Goal: Information Seeking & Learning: Check status

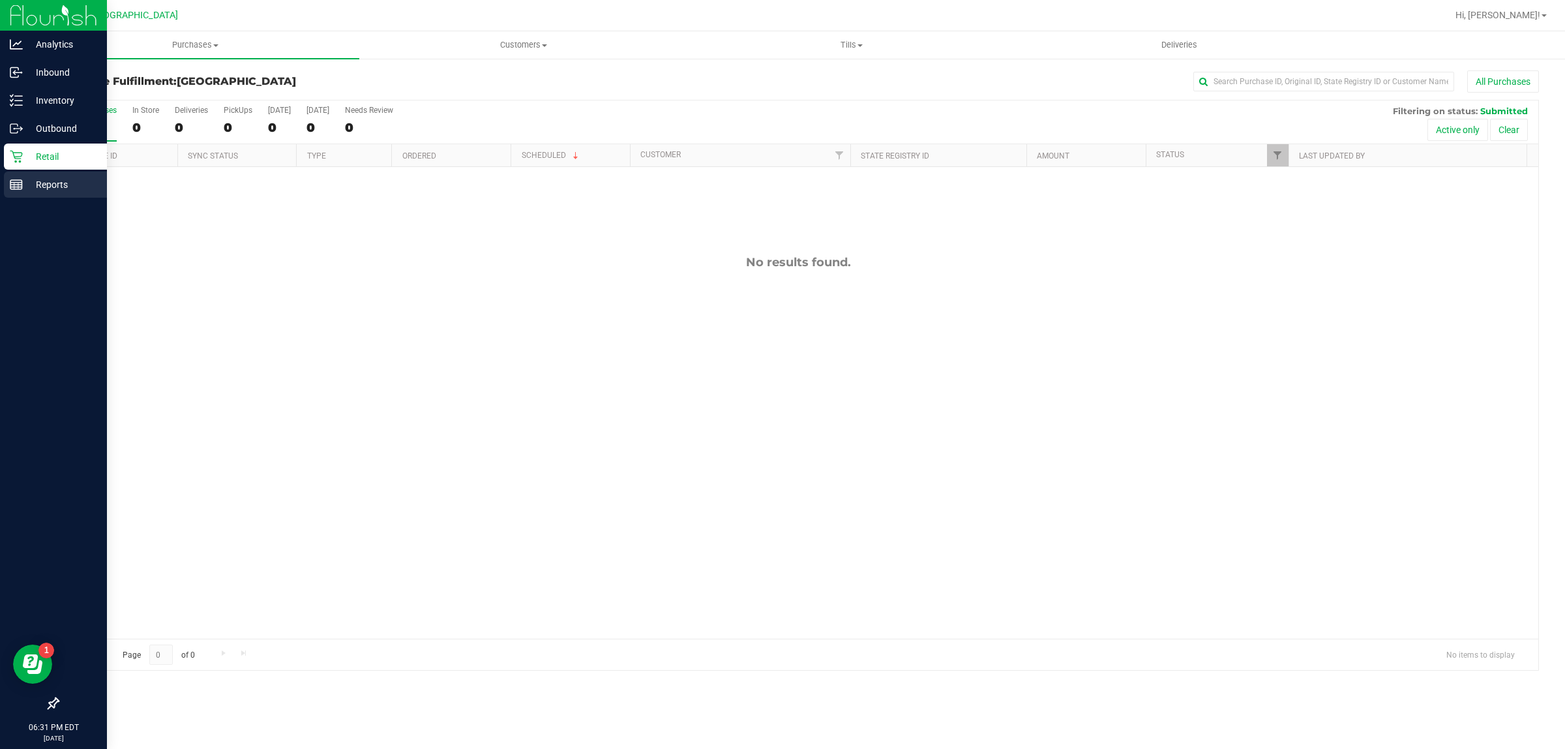
click at [23, 192] on div "Reports" at bounding box center [55, 185] width 103 height 26
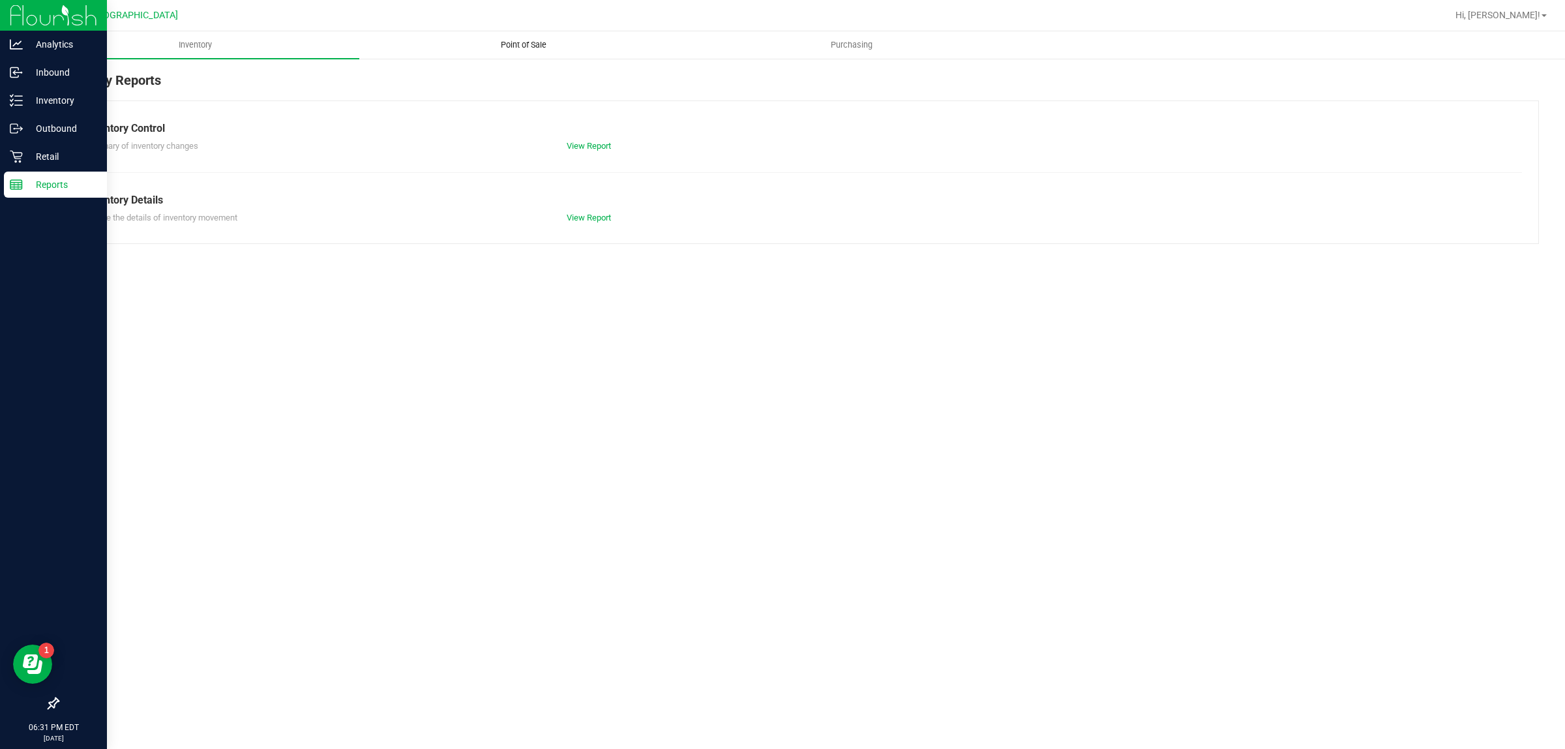
click at [484, 40] on span "Point of Sale" at bounding box center [523, 45] width 81 height 12
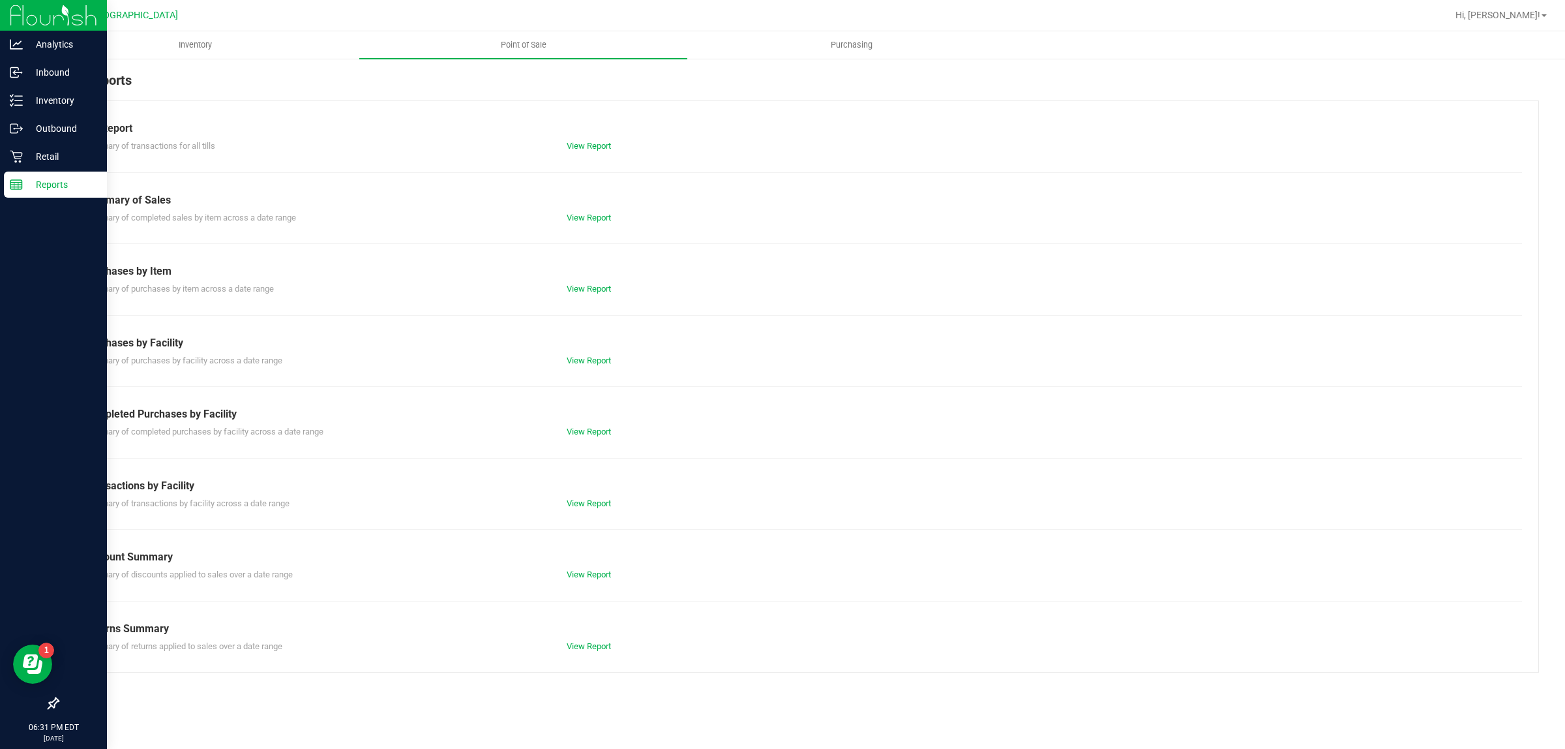
click at [573, 425] on div "View Report" at bounding box center [677, 431] width 241 height 13
click at [584, 429] on link "View Report" at bounding box center [589, 432] width 44 height 10
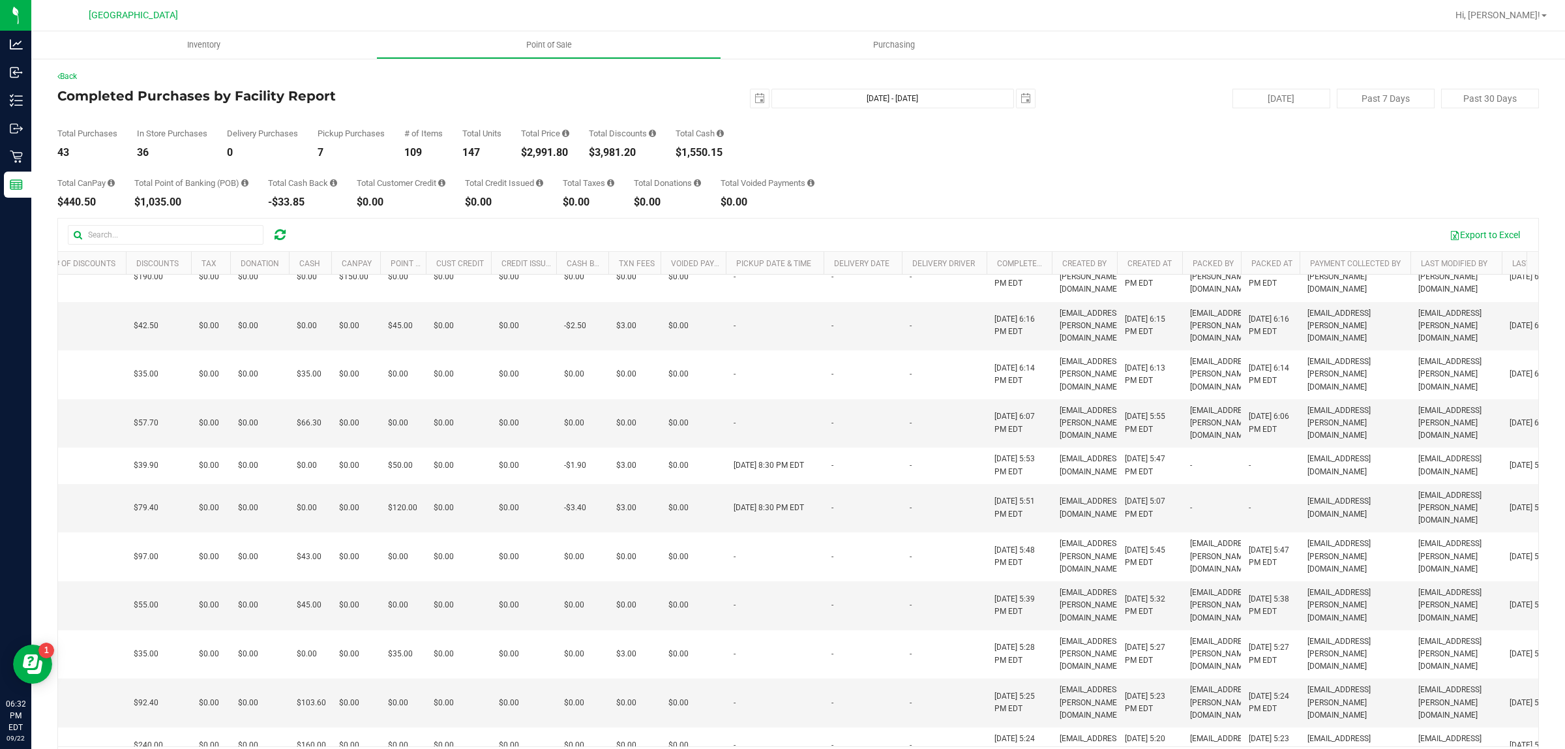
scroll to position [15, 330]
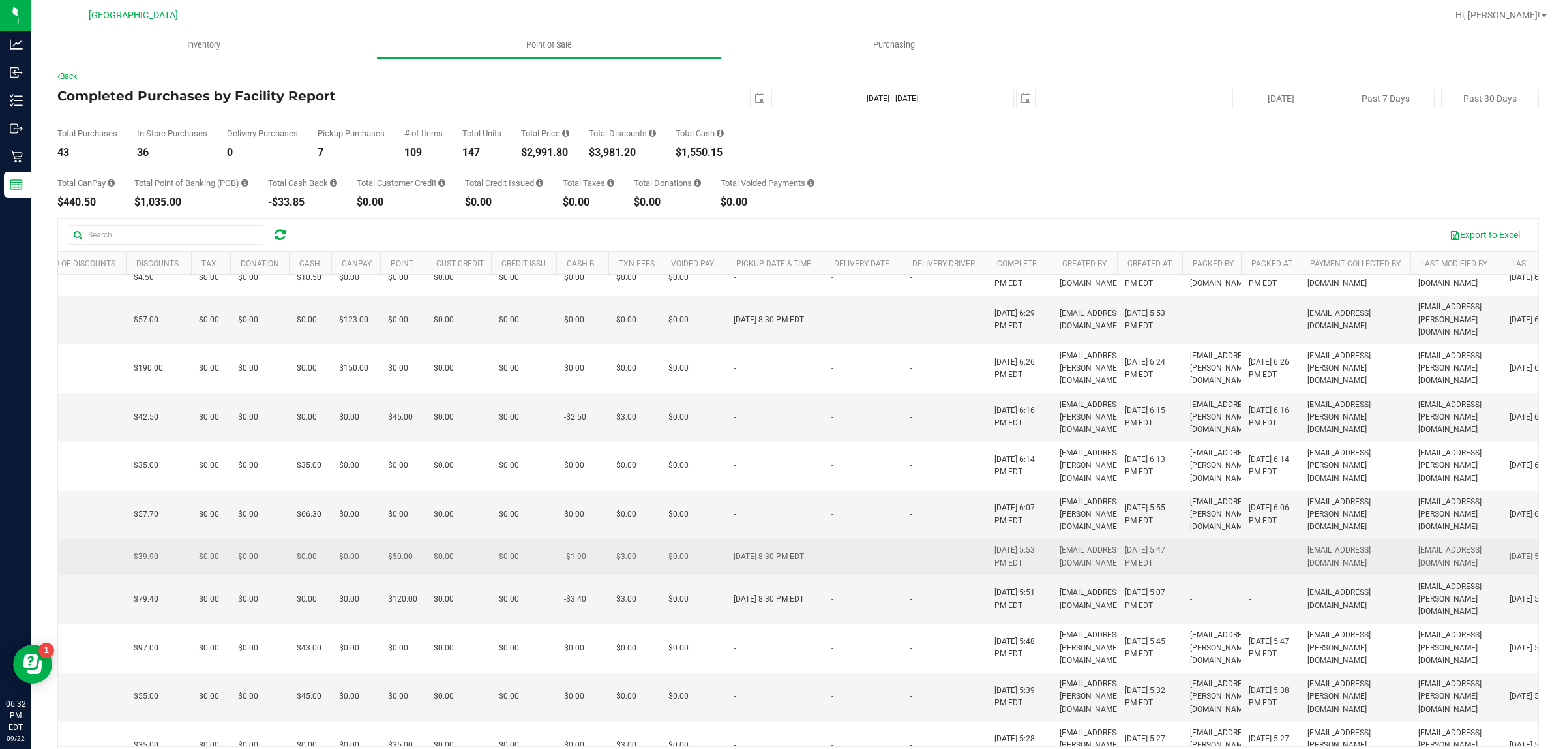
drag, startPoint x: 1044, startPoint y: 617, endPoint x: 938, endPoint y: 548, distance: 126.8
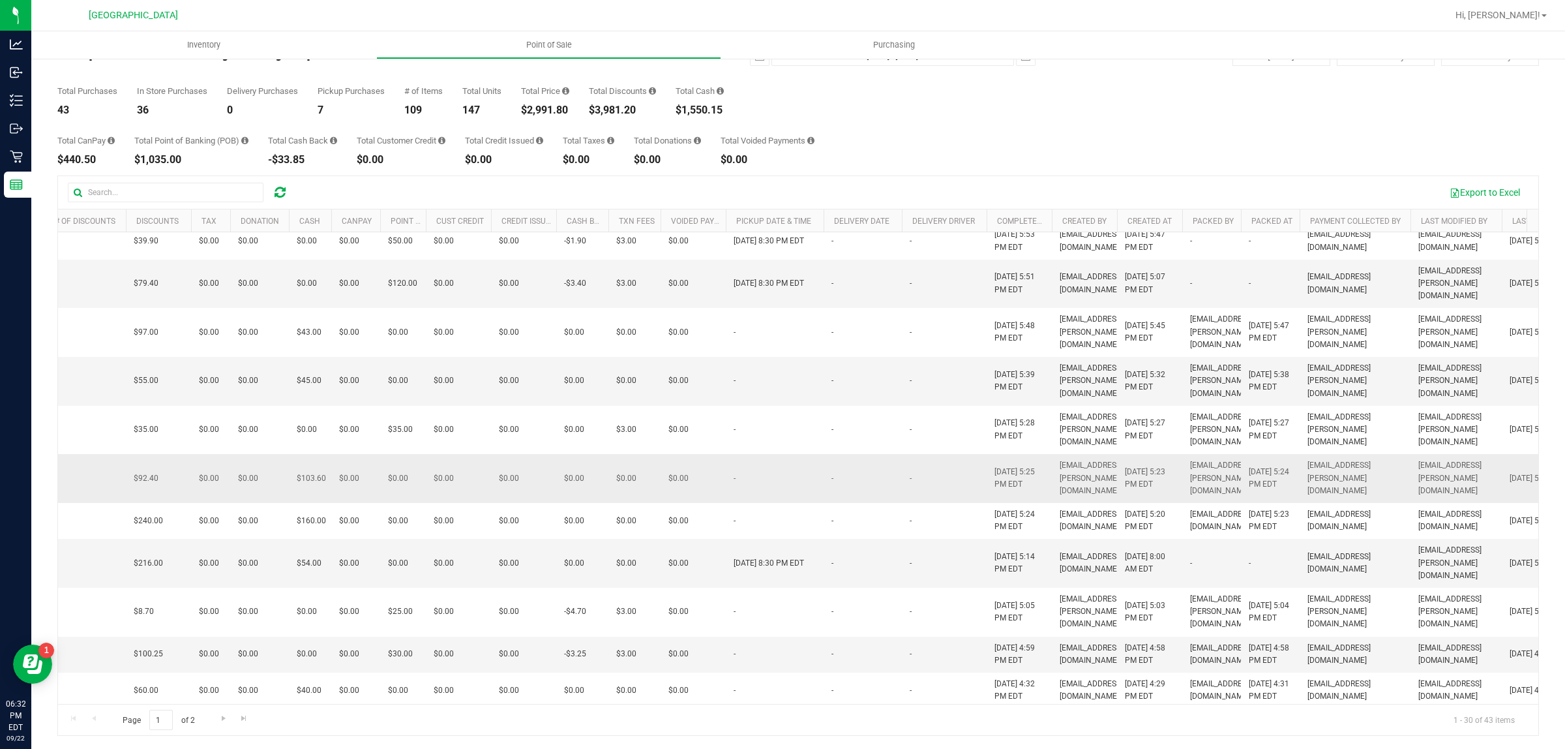
scroll to position [260, 330]
